Goal: Find specific page/section: Find specific page/section

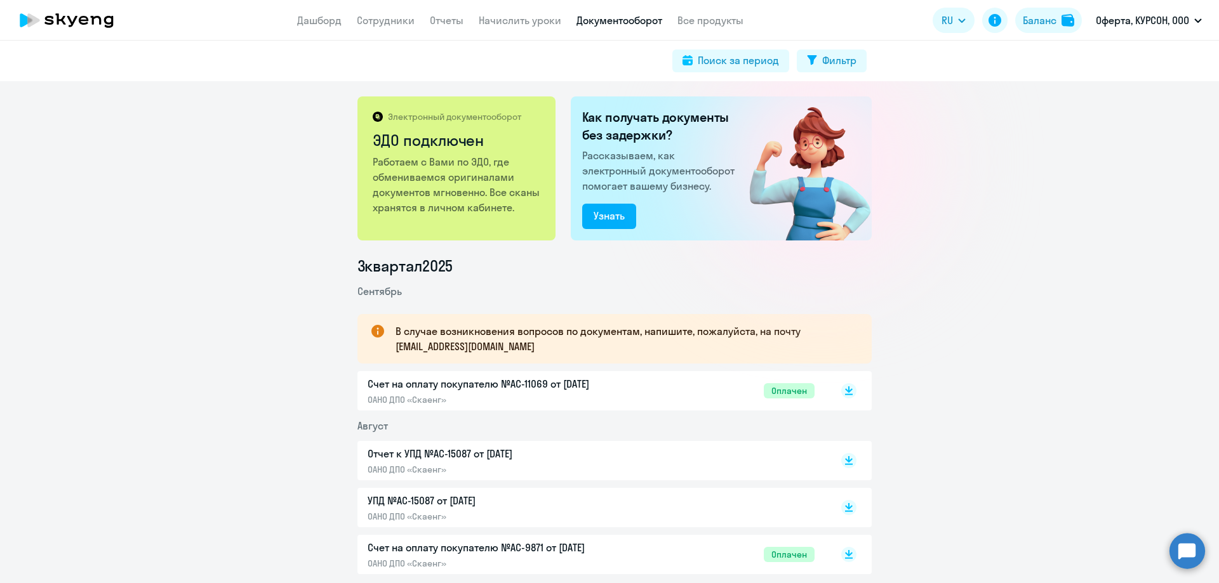
click at [382, 27] on app-menu-item-link "Сотрудники" at bounding box center [386, 21] width 58 height 16
click at [381, 23] on link "Сотрудники" at bounding box center [386, 20] width 58 height 13
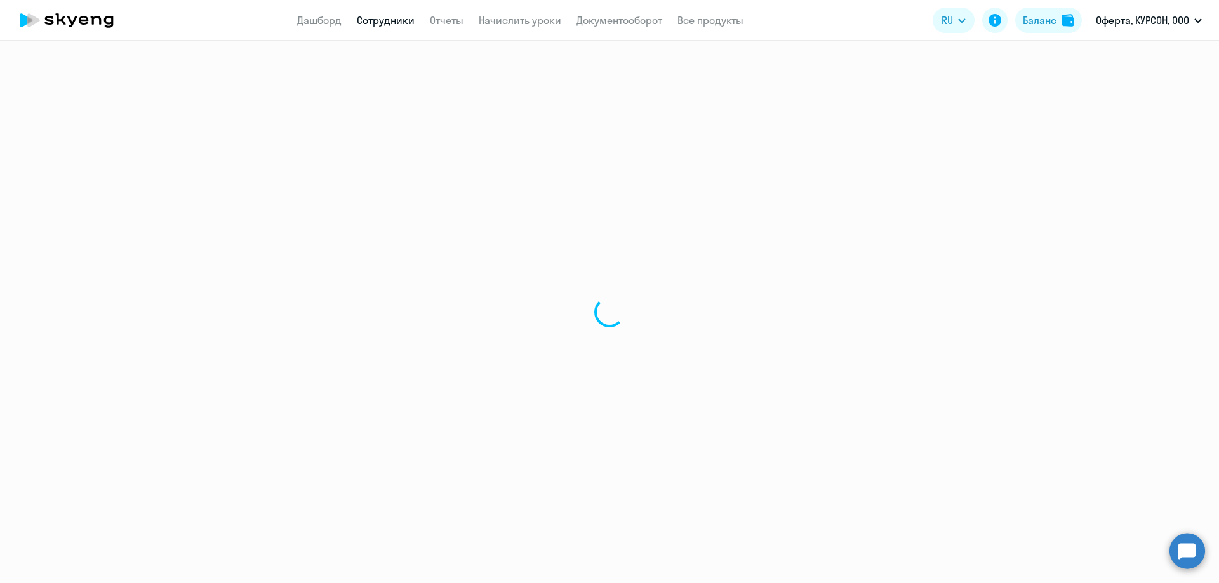
select select "30"
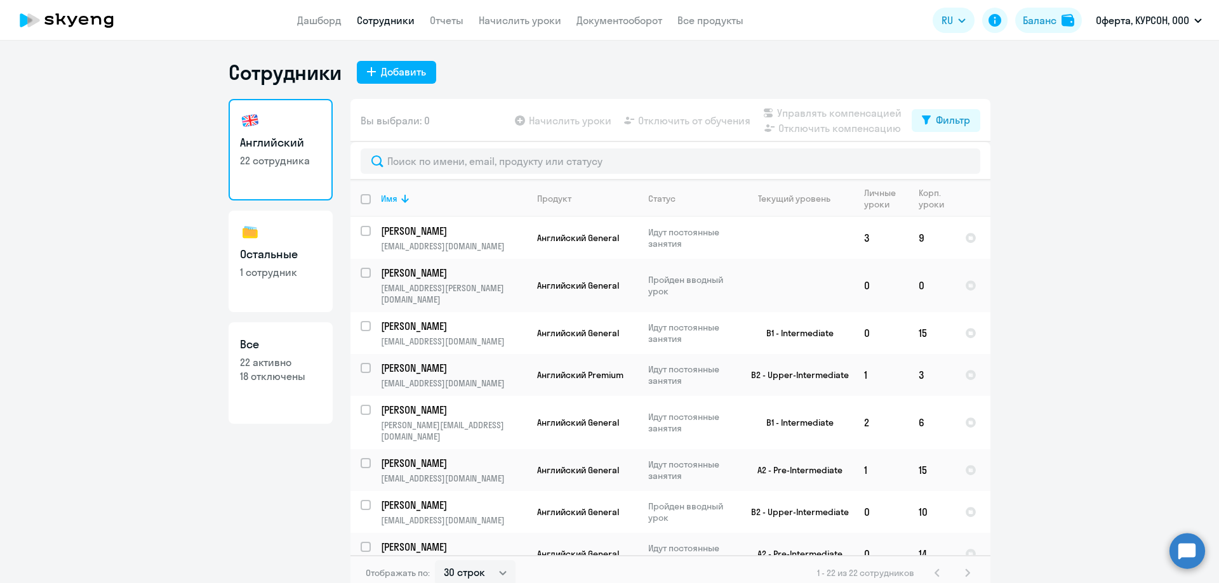
click at [312, 255] on h3 "Остальные" at bounding box center [280, 254] width 81 height 17
select select "30"
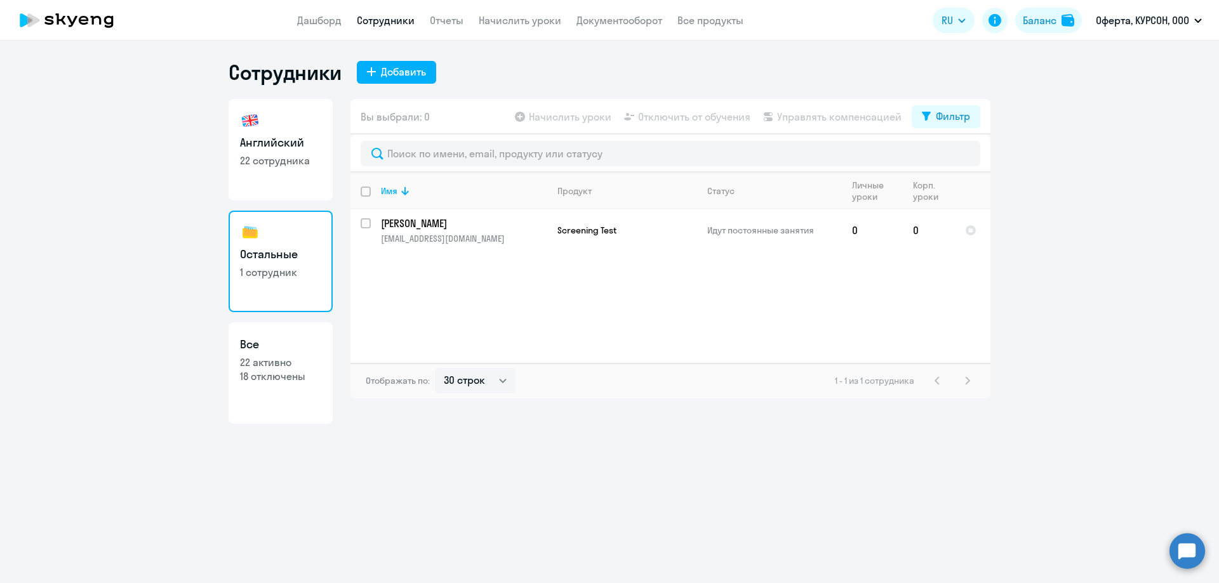
click at [257, 183] on link "Английский 22 сотрудника" at bounding box center [281, 150] width 104 height 102
select select "30"
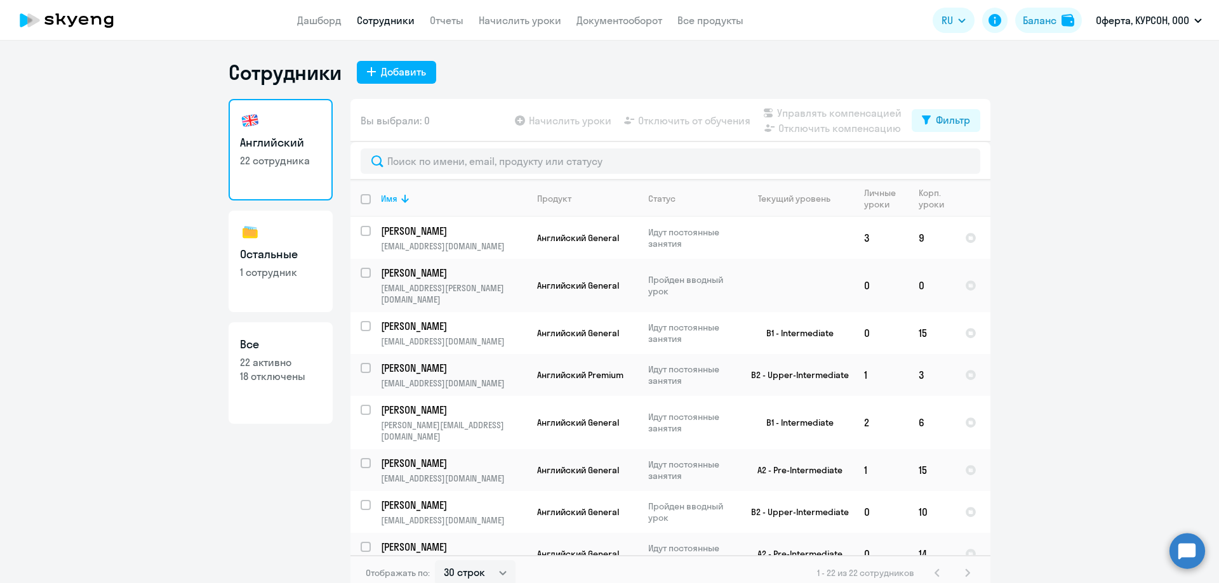
click at [246, 393] on link "Все 22 активно 18 отключены" at bounding box center [281, 374] width 104 height 102
select select "30"
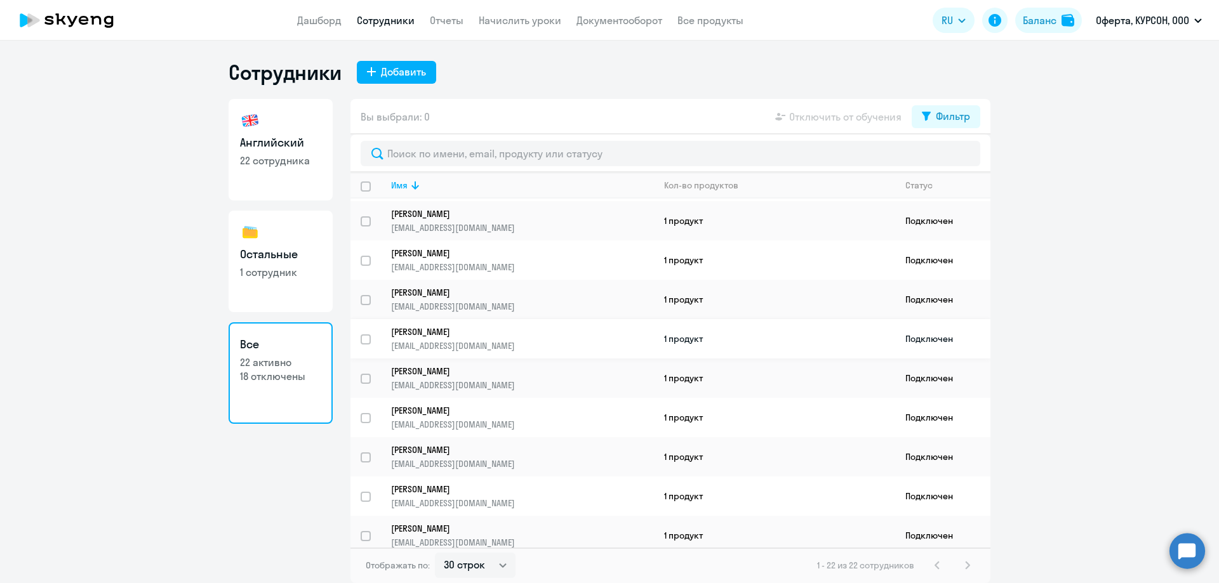
scroll to position [517, 0]
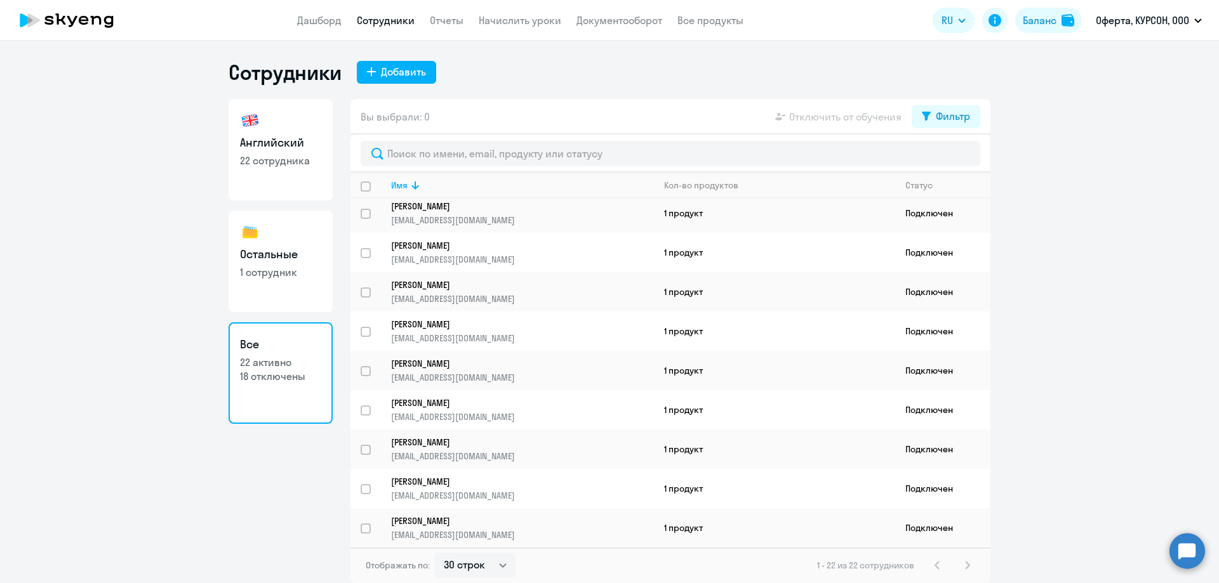
click at [305, 167] on p "22 сотрудника" at bounding box center [280, 161] width 81 height 14
select select "30"
